Goal: Task Accomplishment & Management: Use online tool/utility

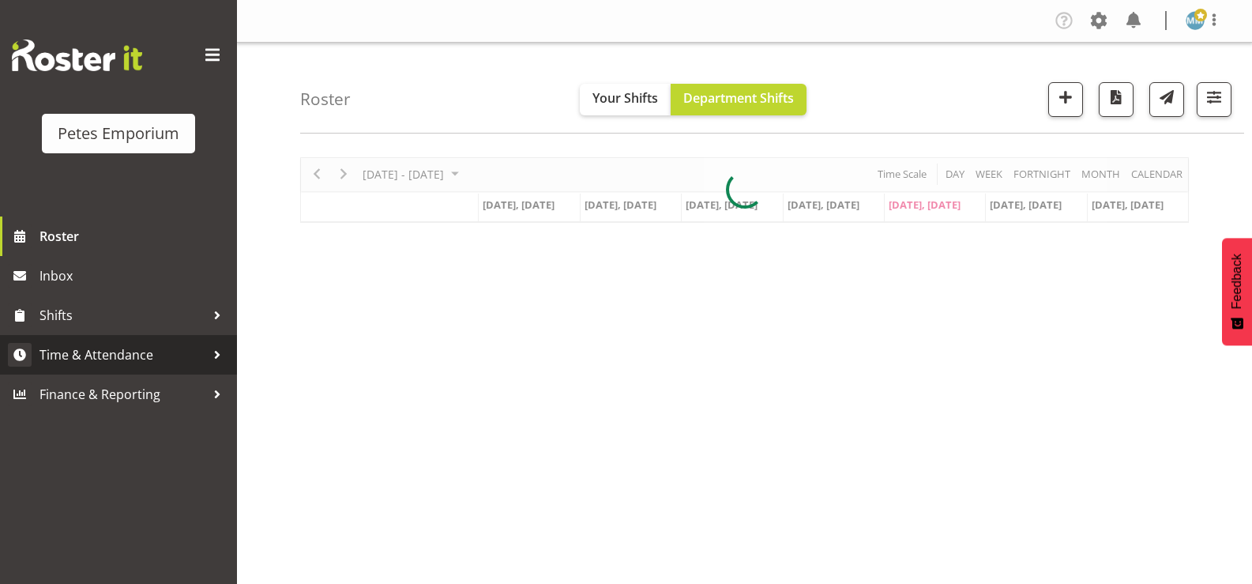
click at [149, 360] on span "Time & Attendance" at bounding box center [123, 355] width 166 height 24
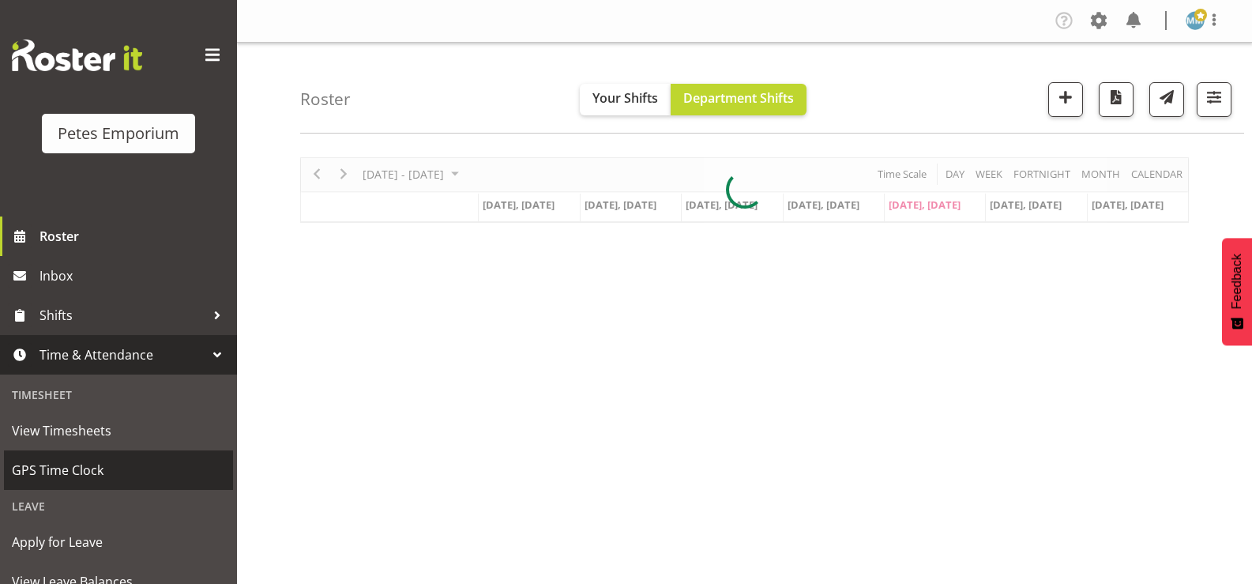
click at [105, 472] on span "GPS Time Clock" at bounding box center [118, 470] width 213 height 24
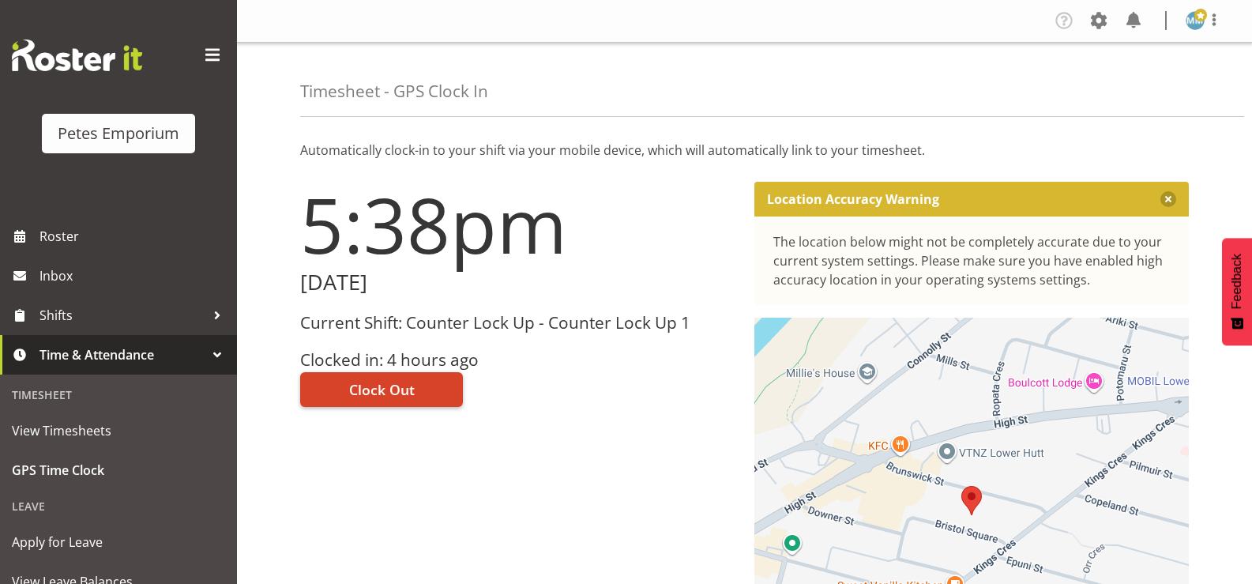
click at [394, 390] on span "Clock Out" at bounding box center [382, 389] width 66 height 21
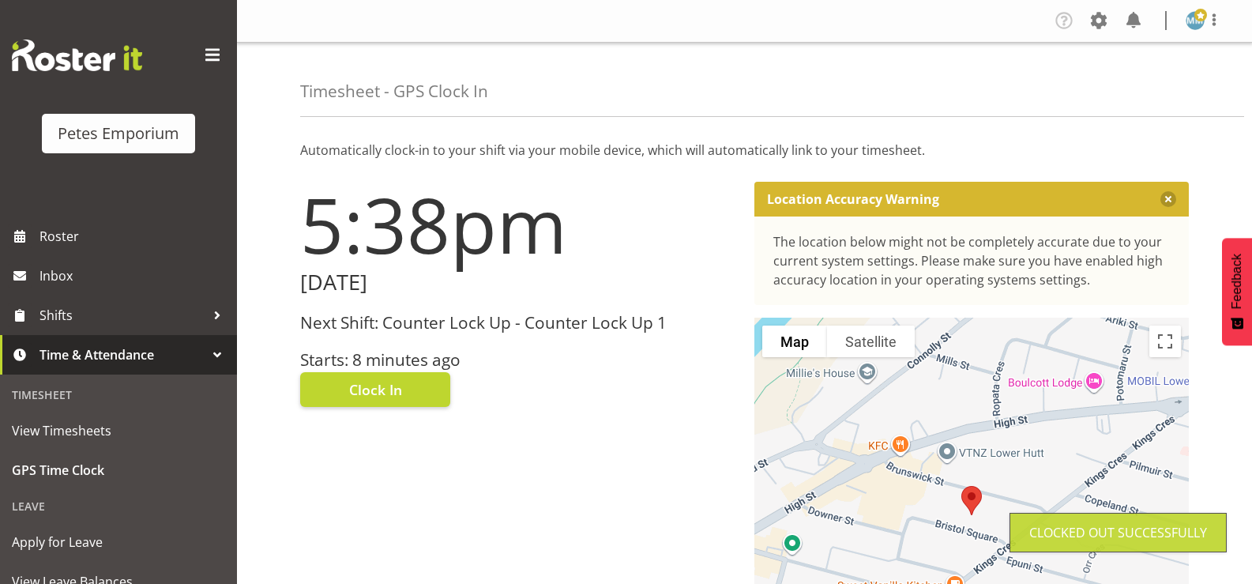
click at [1199, 28] on img at bounding box center [1195, 20] width 19 height 19
click at [1135, 78] on link "Log Out" at bounding box center [1148, 83] width 152 height 28
